Goal: Information Seeking & Learning: Find specific fact

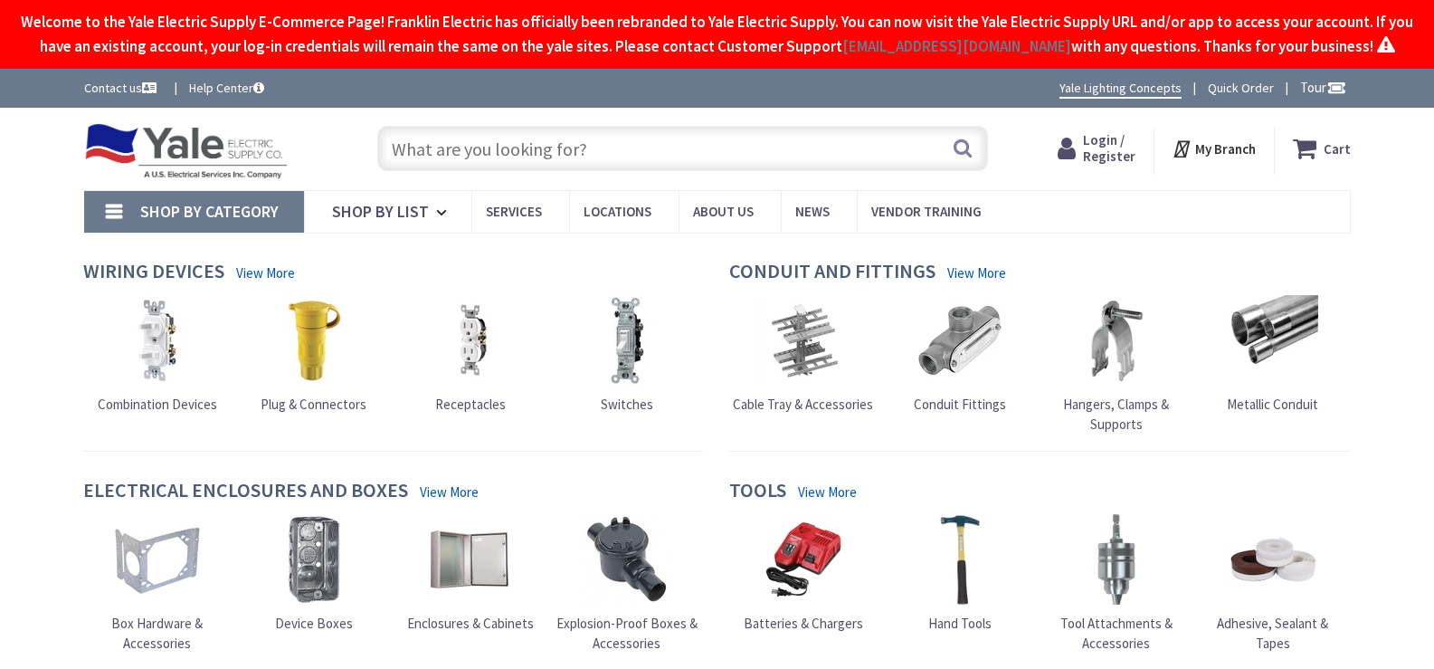
click at [524, 171] on input "text" at bounding box center [682, 148] width 611 height 45
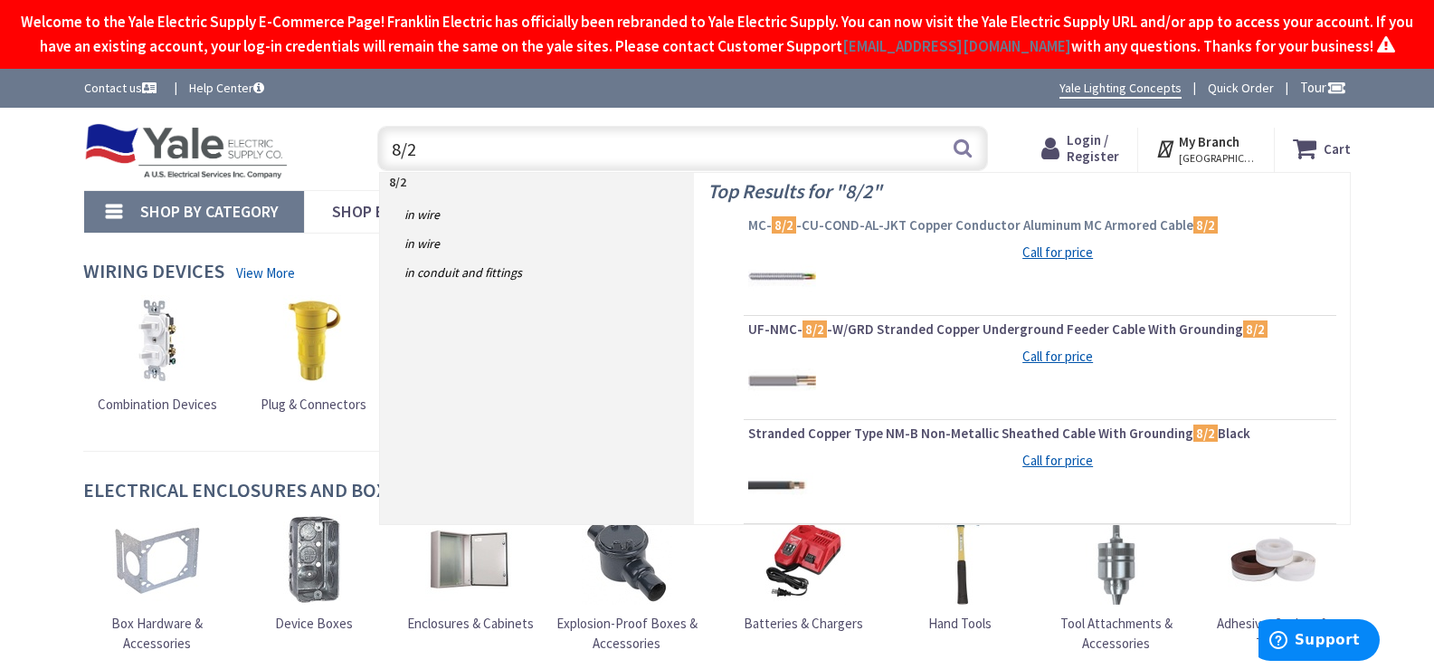
type input "8/2"
click at [915, 234] on span "MC- 8/2 -CU-COND-AL-JKT Copper Conductor Aluminum MC Armored Cable 8/2" at bounding box center [1039, 225] width 583 height 18
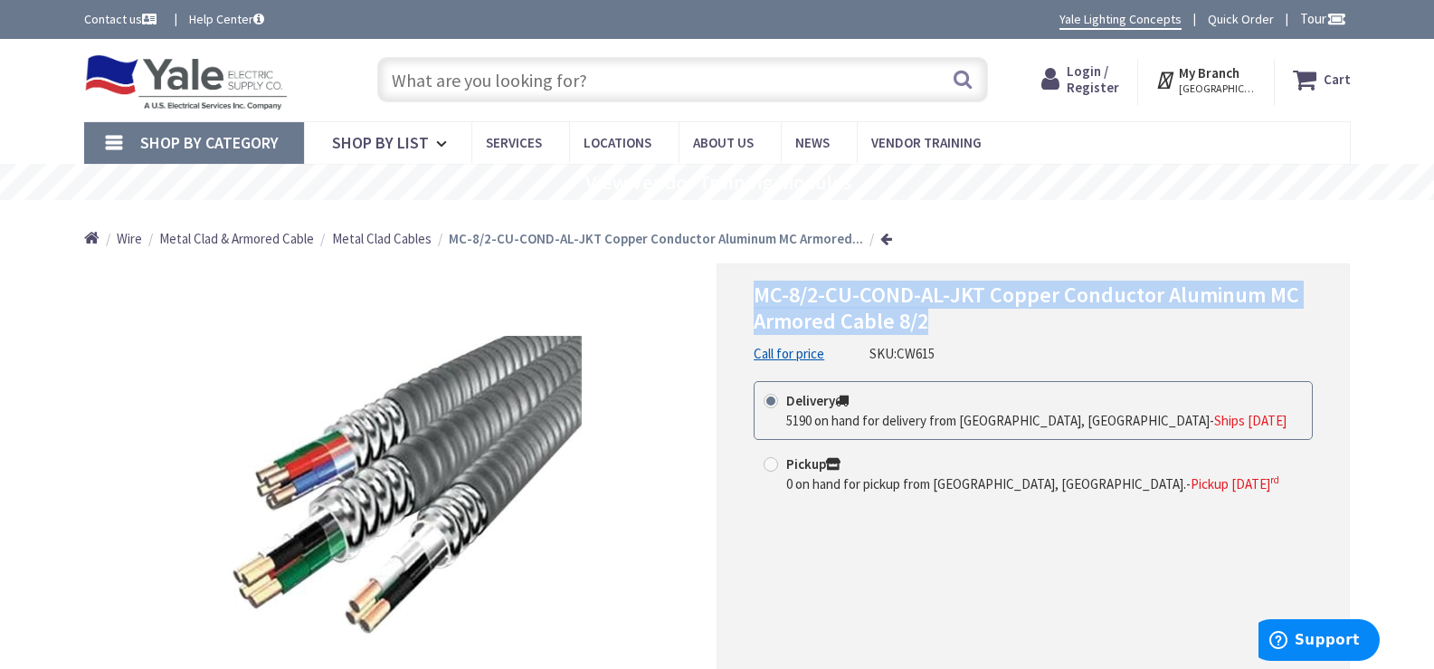
drag, startPoint x: 755, startPoint y: 290, endPoint x: 1300, endPoint y: 327, distance: 545.8
click at [1300, 327] on h1 "MC-8/2-CU-COND-AL-JKT Copper Conductor Aluminum MC Armored Cable 8/2" at bounding box center [1033, 308] width 559 height 52
click at [824, 309] on span "MC-8/2-CU-COND-AL-JKT Copper Conductor Aluminum MC Armored Cable 8/2" at bounding box center [1026, 307] width 545 height 54
drag, startPoint x: 753, startPoint y: 292, endPoint x: 1295, endPoint y: 346, distance: 545.4
click at [1295, 346] on div "MC-8/2-CU-COND-AL-JKT Copper Conductor Aluminum MC Armored Cable 8/2 Call for p…" at bounding box center [1032, 525] width 633 height 524
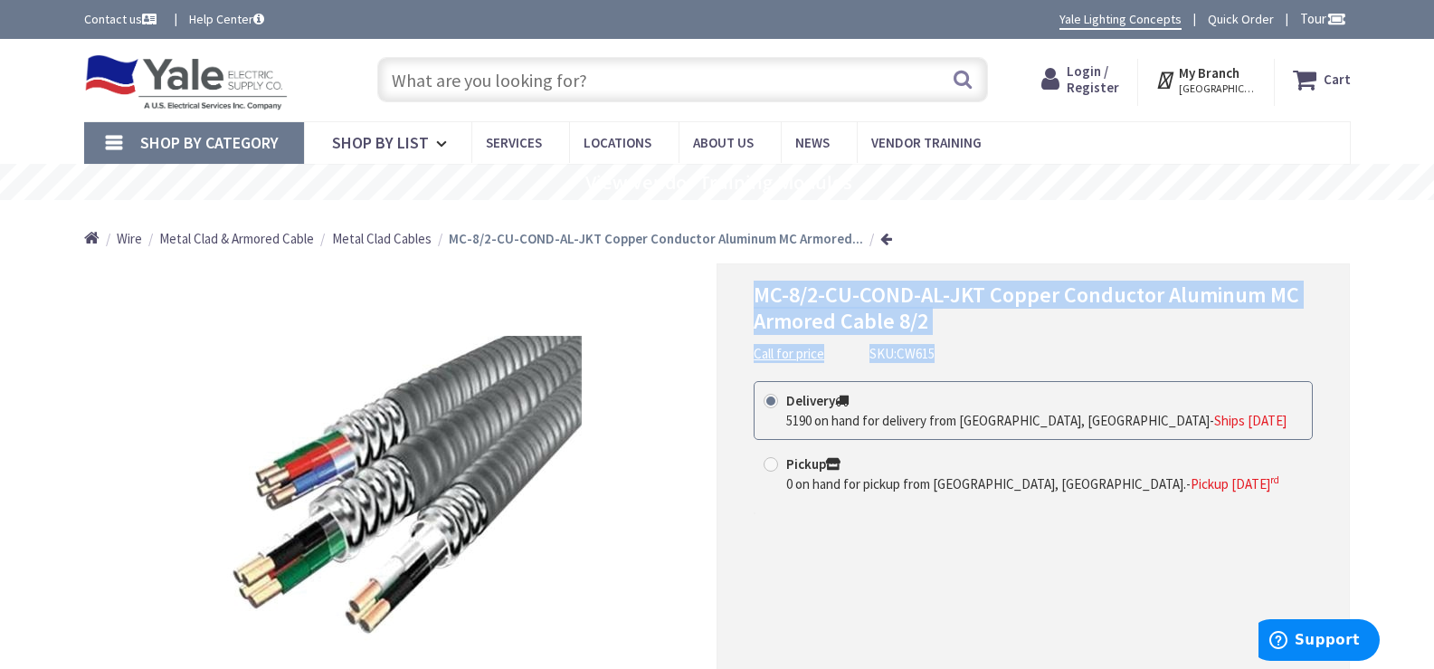
copy div "MC-8/2-CU-COND-AL-JKT Copper Conductor Aluminum MC Armored Cable 8/2 Call for p…"
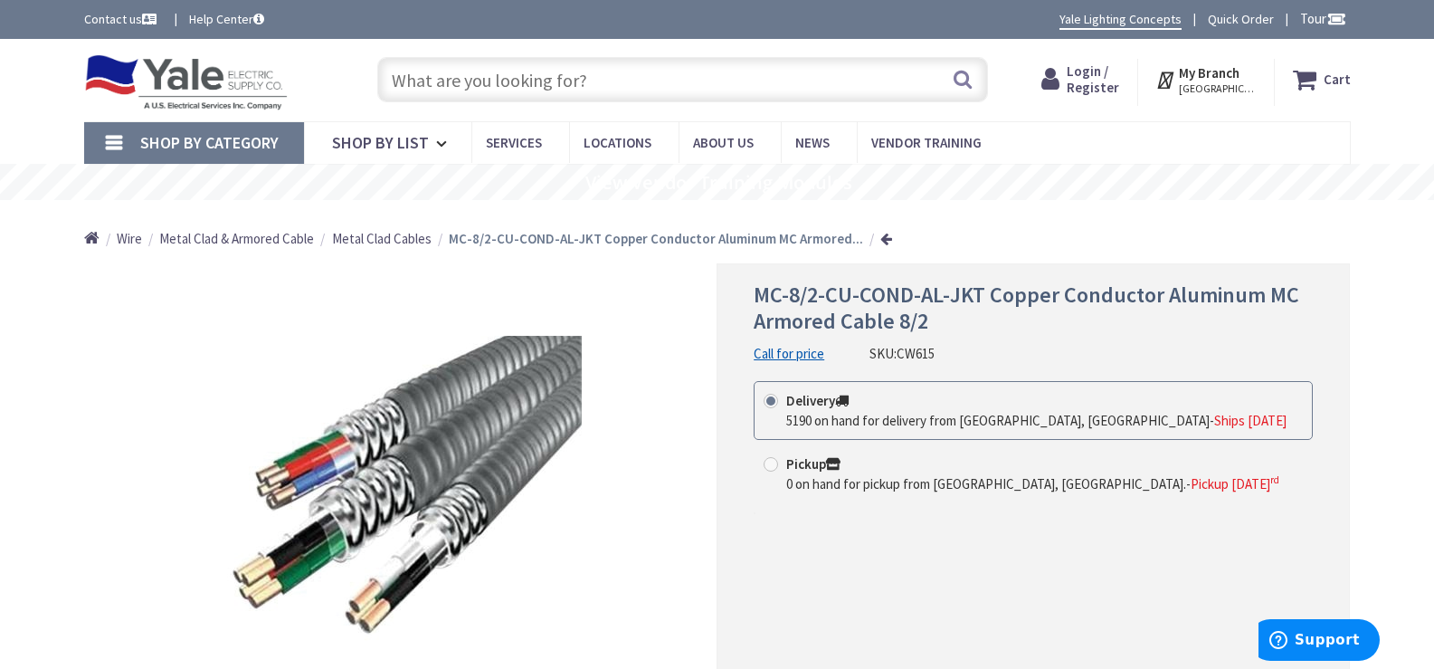
click at [557, 88] on input "text" at bounding box center [682, 79] width 611 height 45
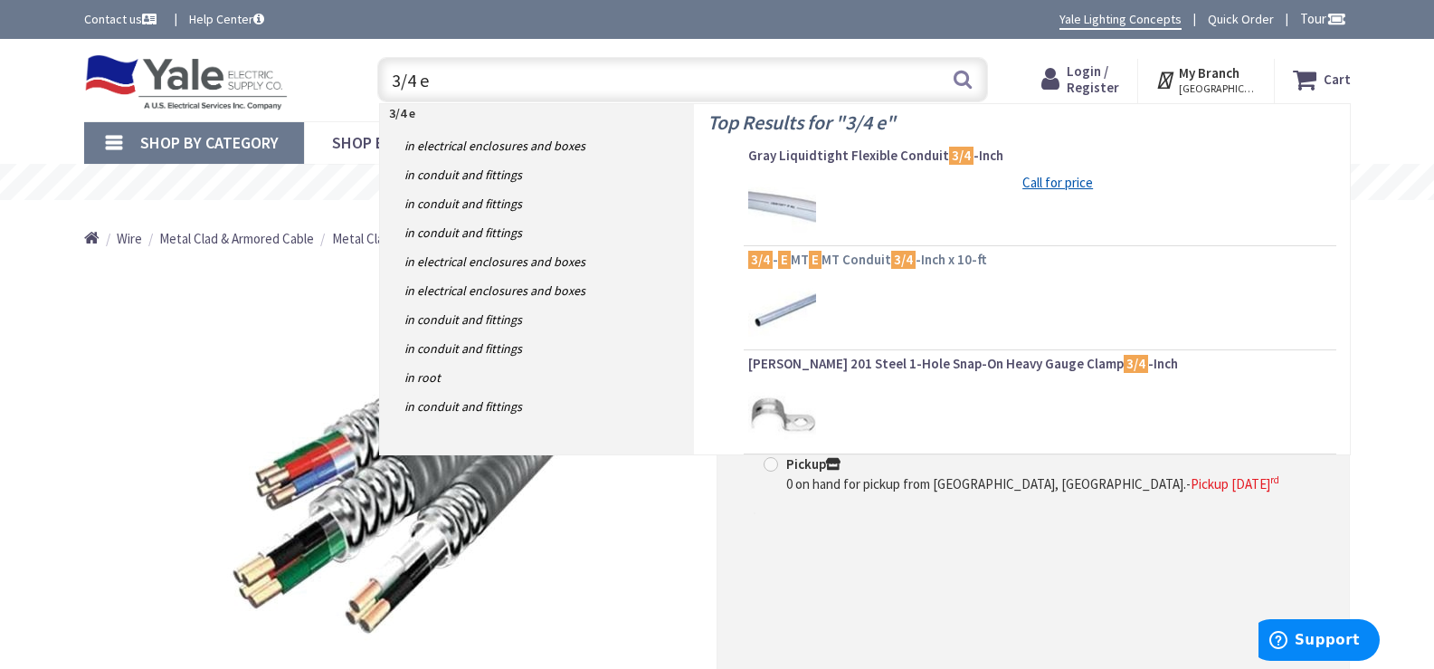
type input "3/4 e"
click at [857, 261] on span "3/4 - E MT E MT Conduit 3/4 -Inch x 10-ft" at bounding box center [1039, 260] width 583 height 18
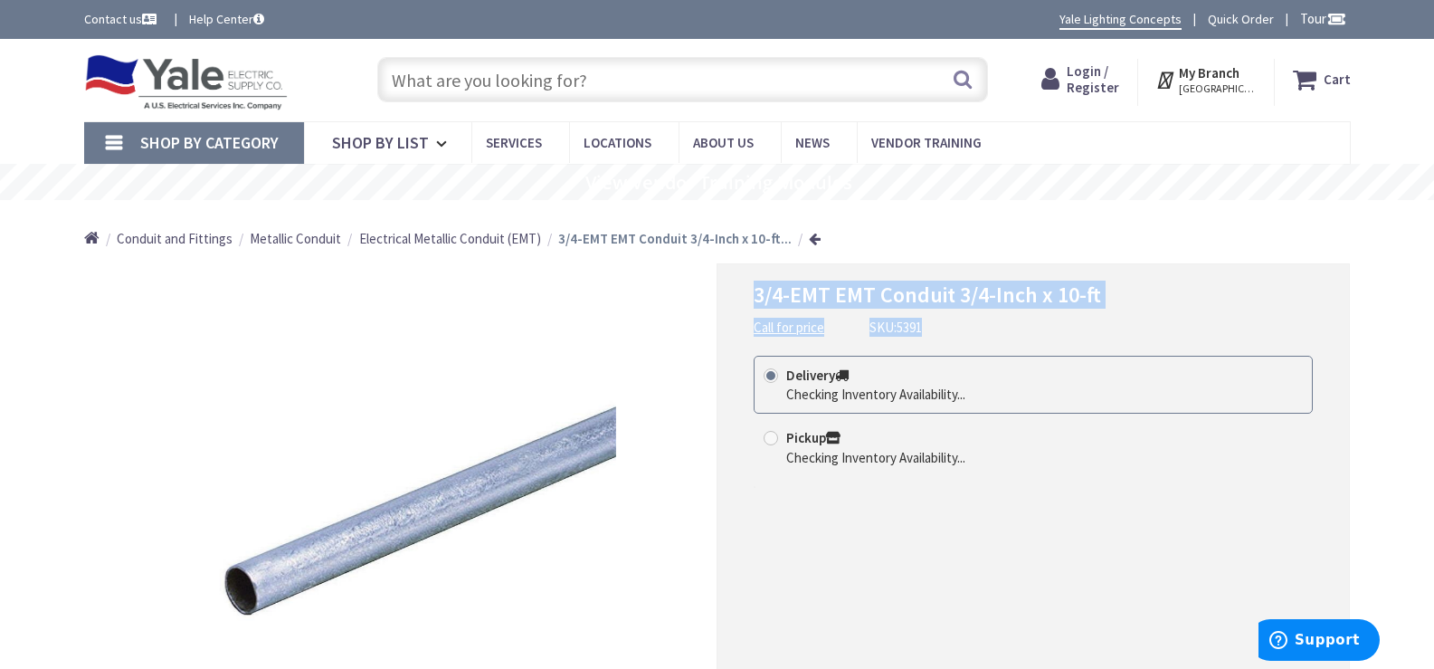
drag, startPoint x: 755, startPoint y: 293, endPoint x: 1002, endPoint y: 317, distance: 248.1
click at [1097, 317] on div "3/4-EMT EMT Conduit 3/4-Inch x 10-ft Call for price SKU: 5391" at bounding box center [1033, 309] width 559 height 54
copy div "3/4-EMT EMT Conduit 3/4-Inch x 10-ft Call for price SKU: 5391"
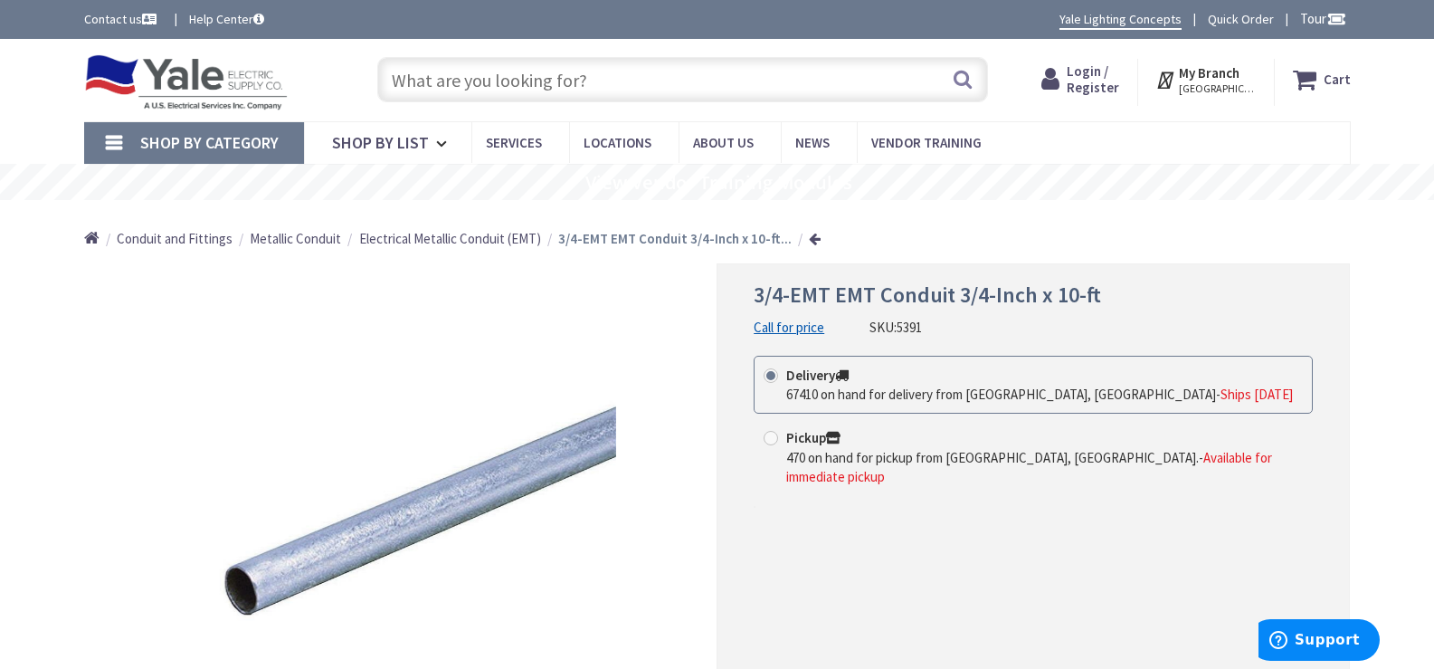
click at [589, 80] on input "text" at bounding box center [682, 79] width 611 height 45
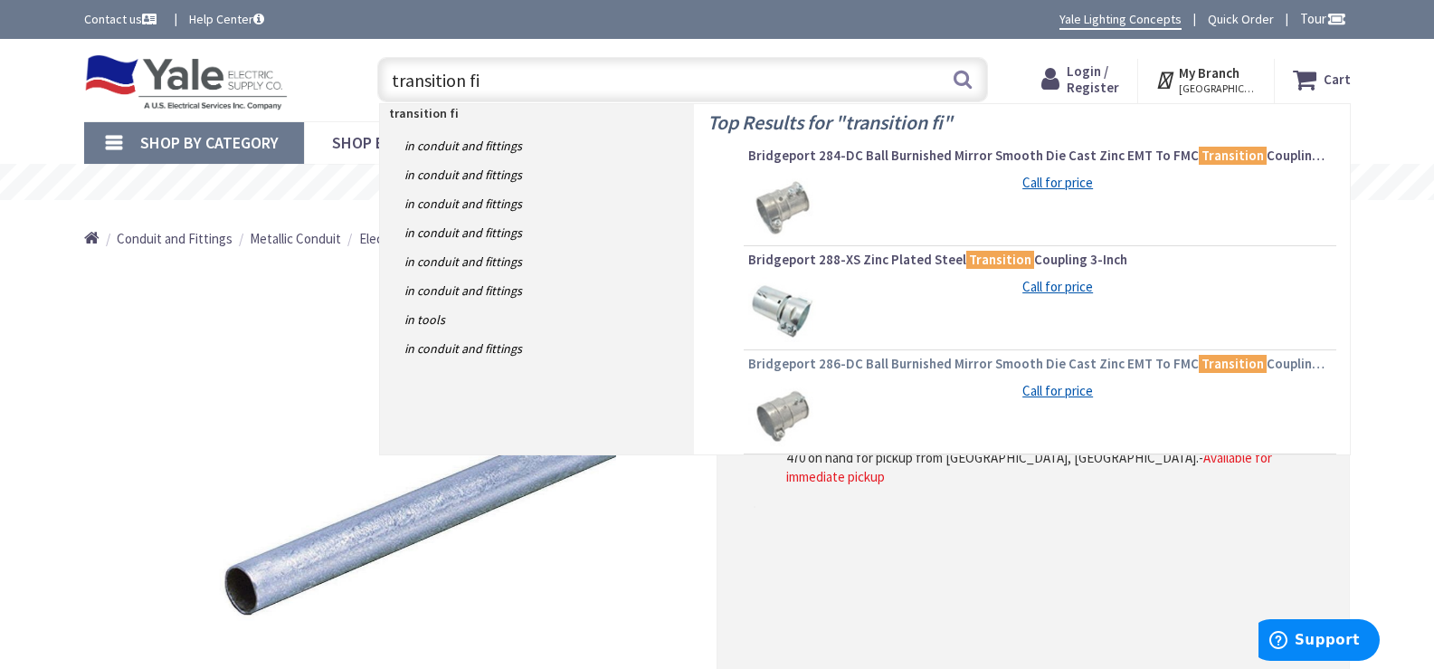
type input "transition fi"
click at [845, 365] on span "Bridgeport 286-DC Ball Burnished Mirror Smooth Die Cast Zinc EMT To FMC Transit…" at bounding box center [1039, 364] width 583 height 18
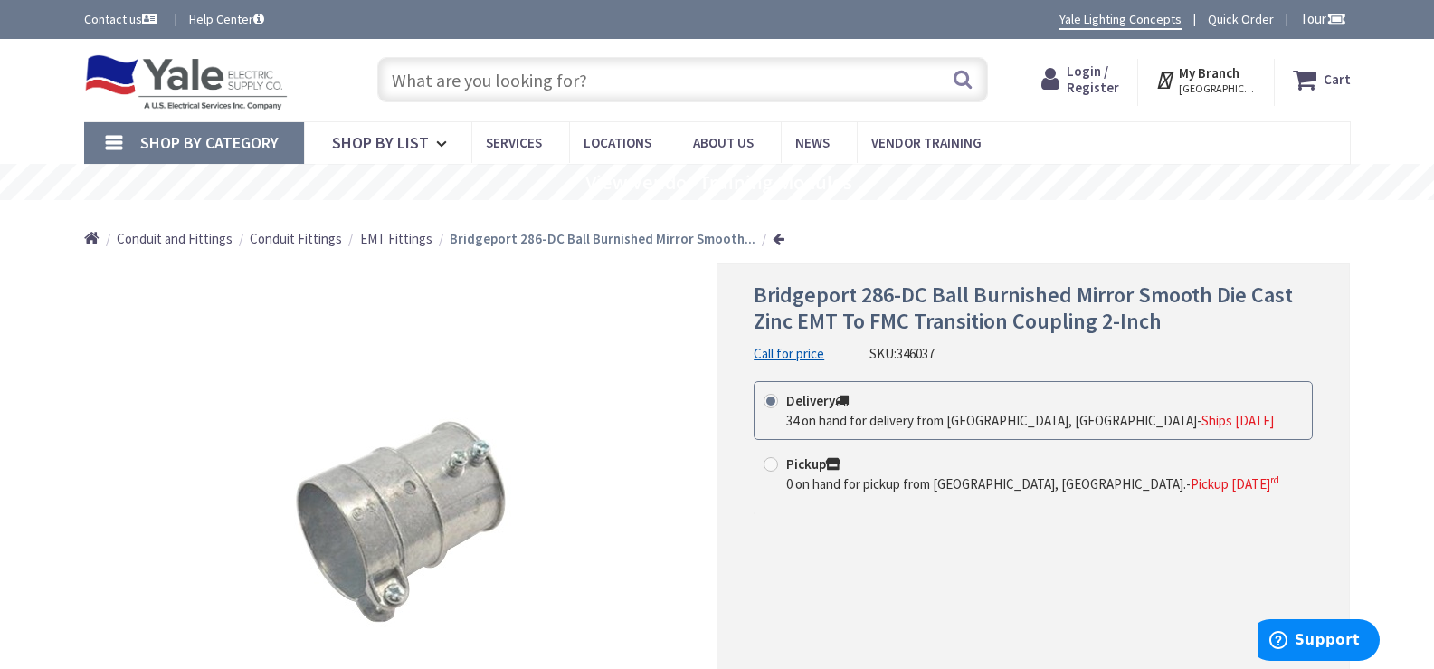
click at [637, 88] on input "text" at bounding box center [682, 79] width 611 height 45
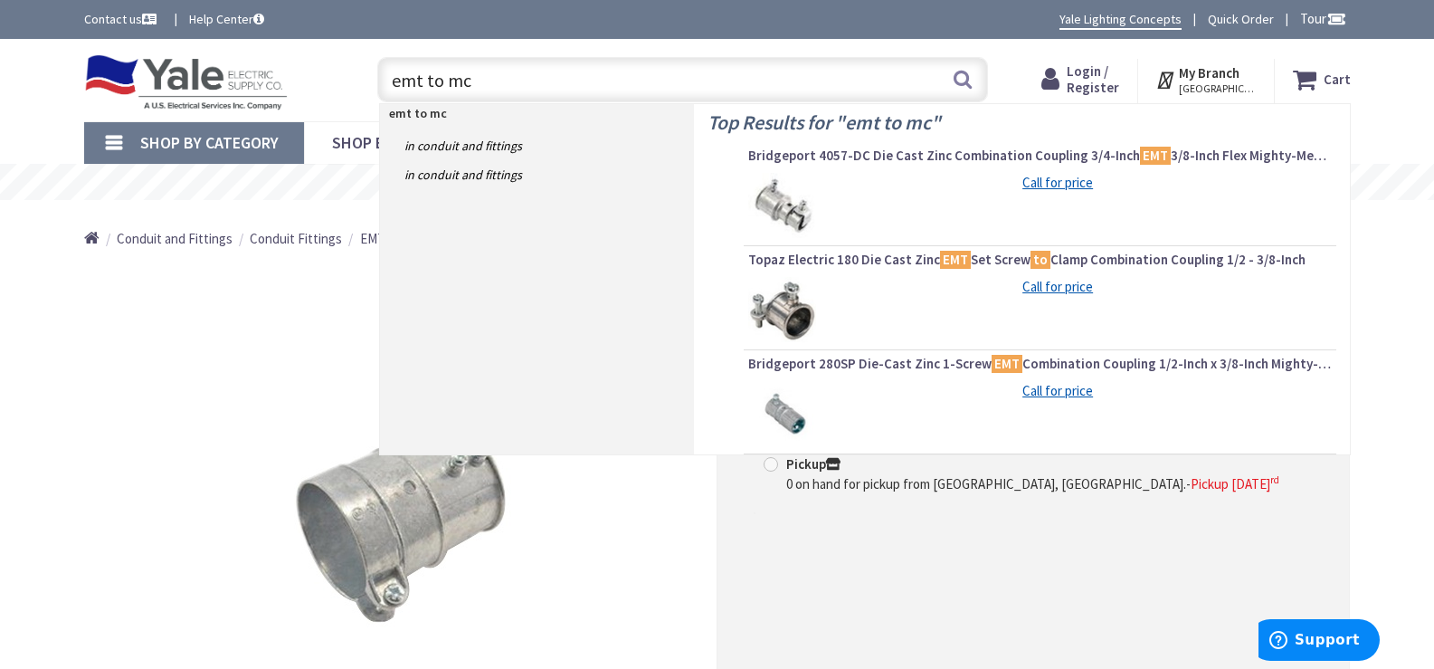
type input "emt to mc"
click at [792, 221] on img at bounding box center [782, 207] width 68 height 68
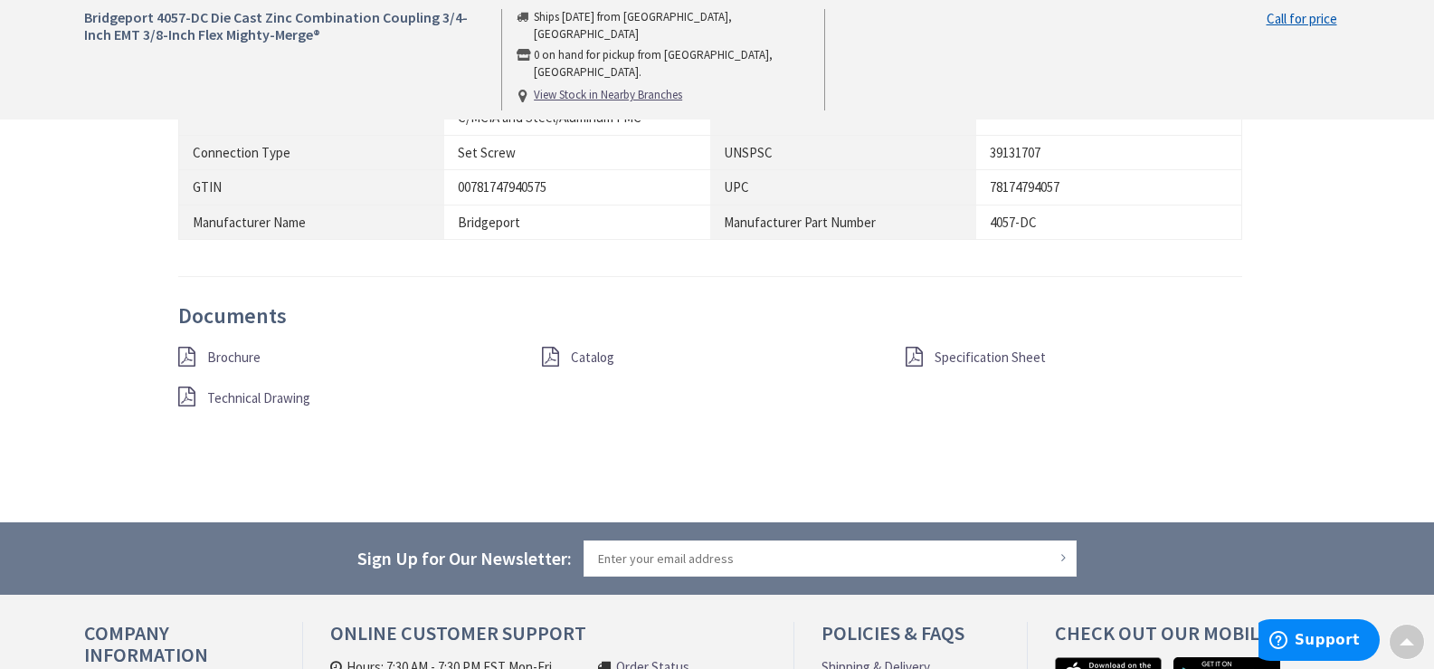
scroll to position [1339, 0]
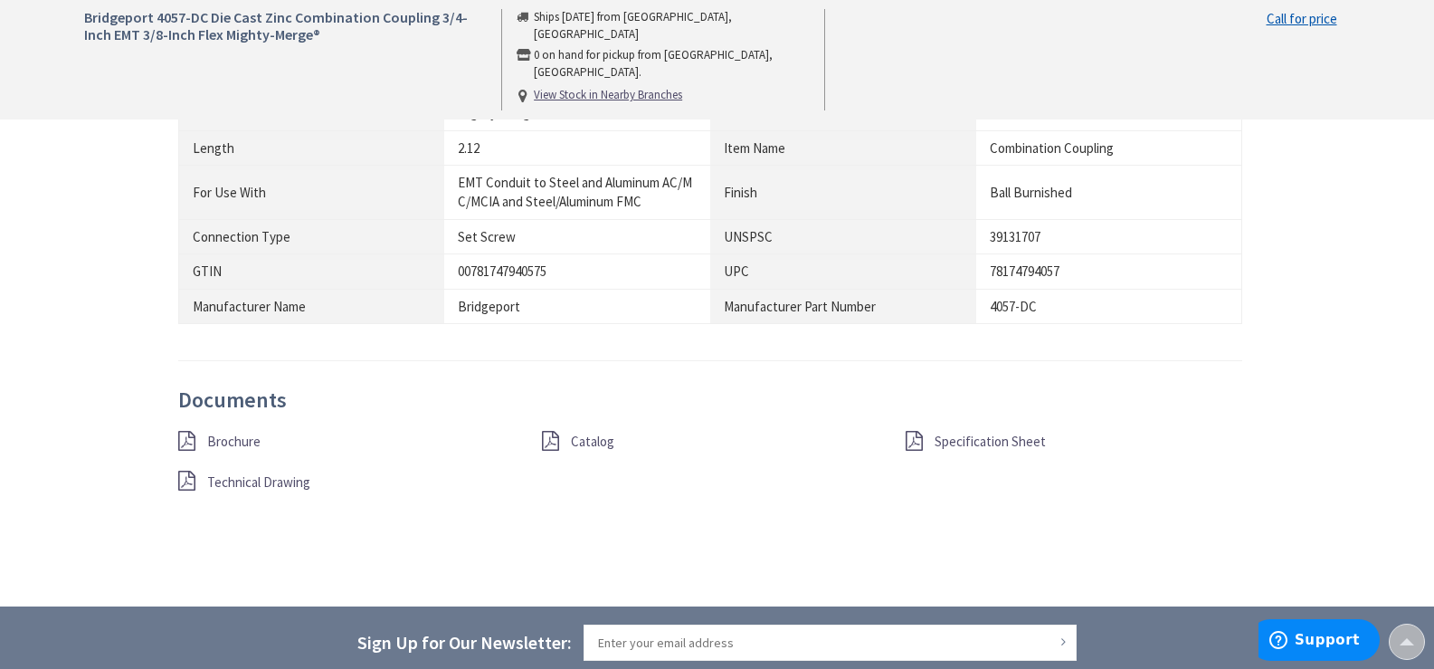
click at [248, 443] on span "Brochure" at bounding box center [233, 440] width 53 height 17
